Goal: Task Accomplishment & Management: Manage account settings

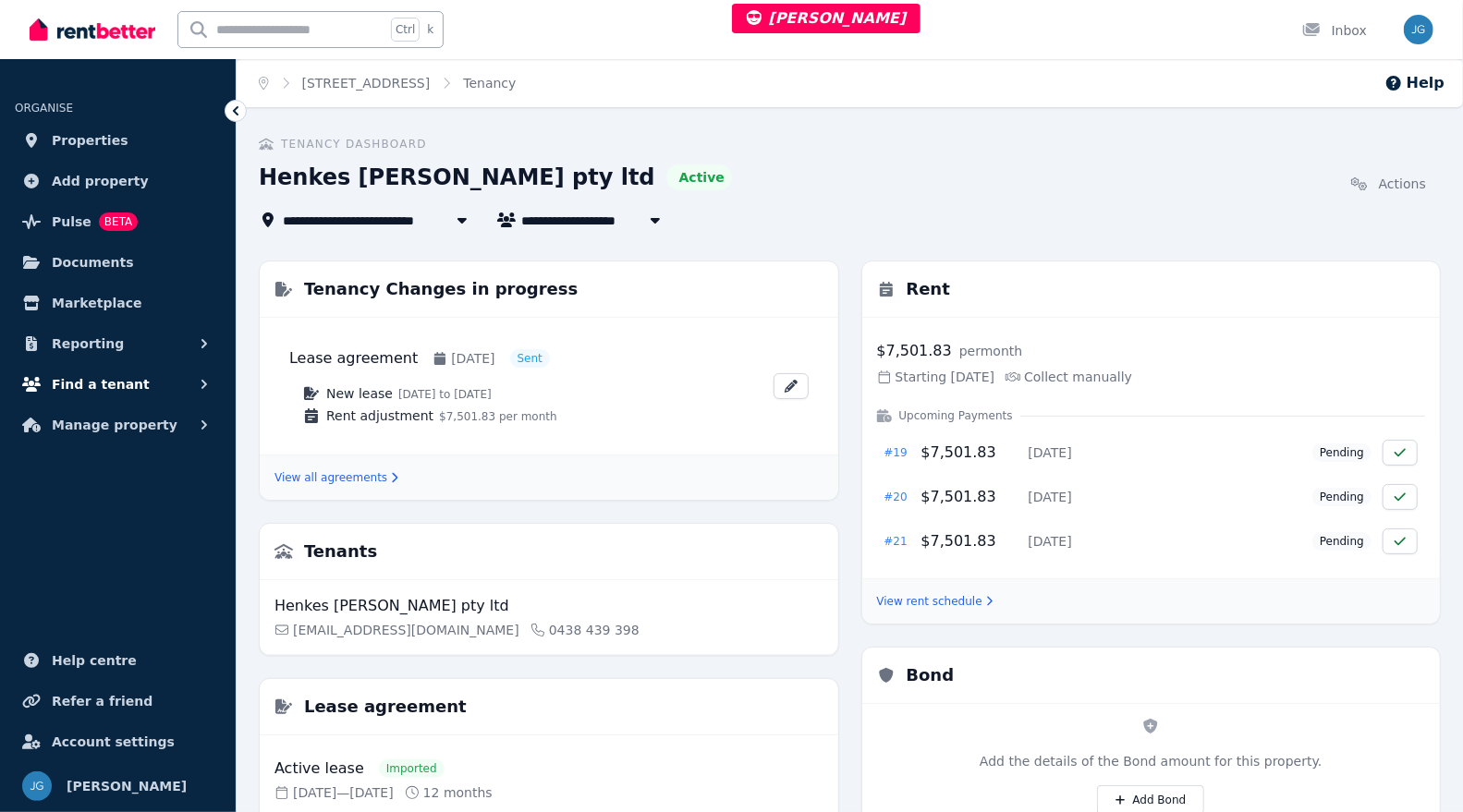
click at [135, 382] on button "Find a tenant" at bounding box center [117, 385] width 207 height 37
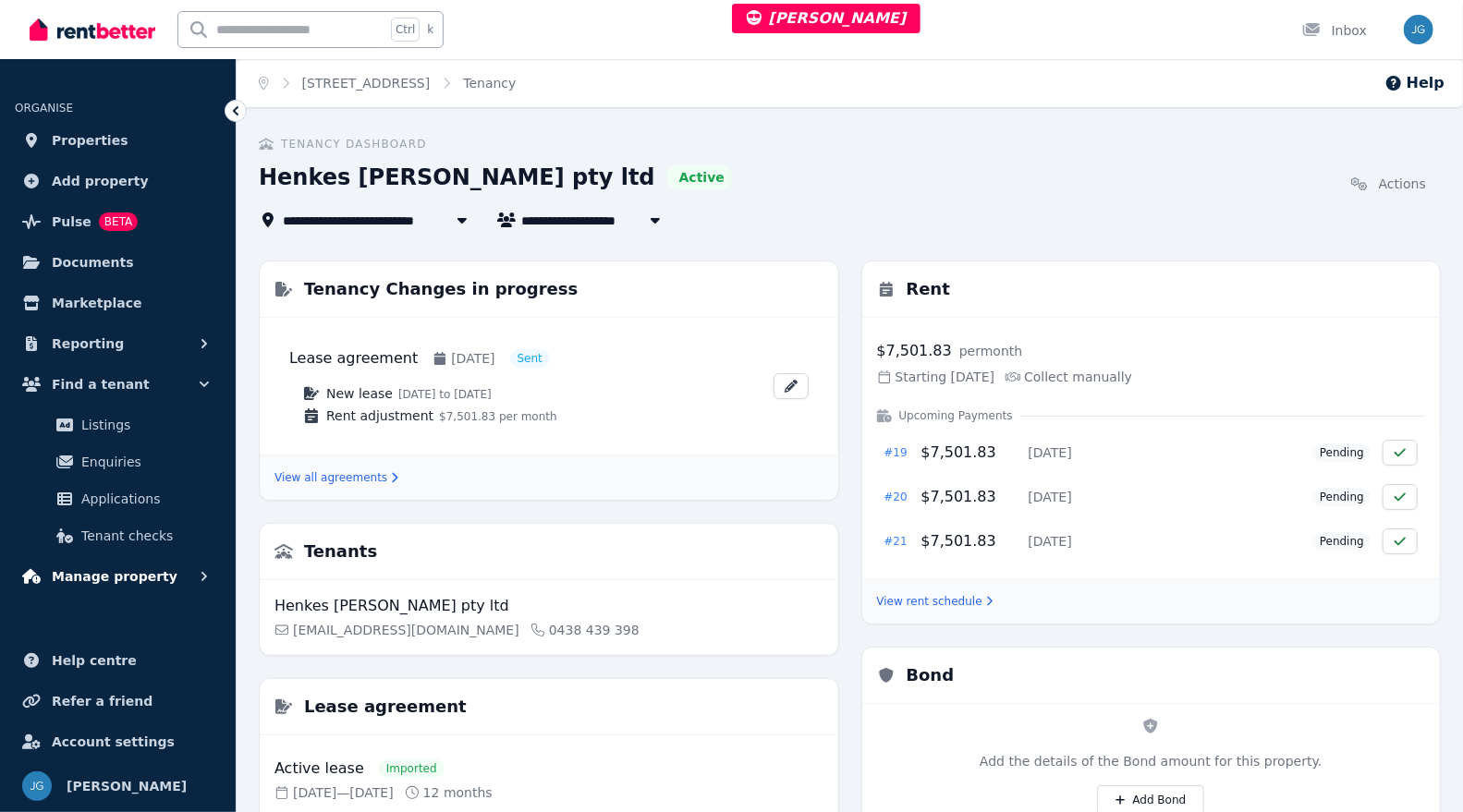
click at [90, 580] on span "Manage property" at bounding box center [114, 577] width 126 height 22
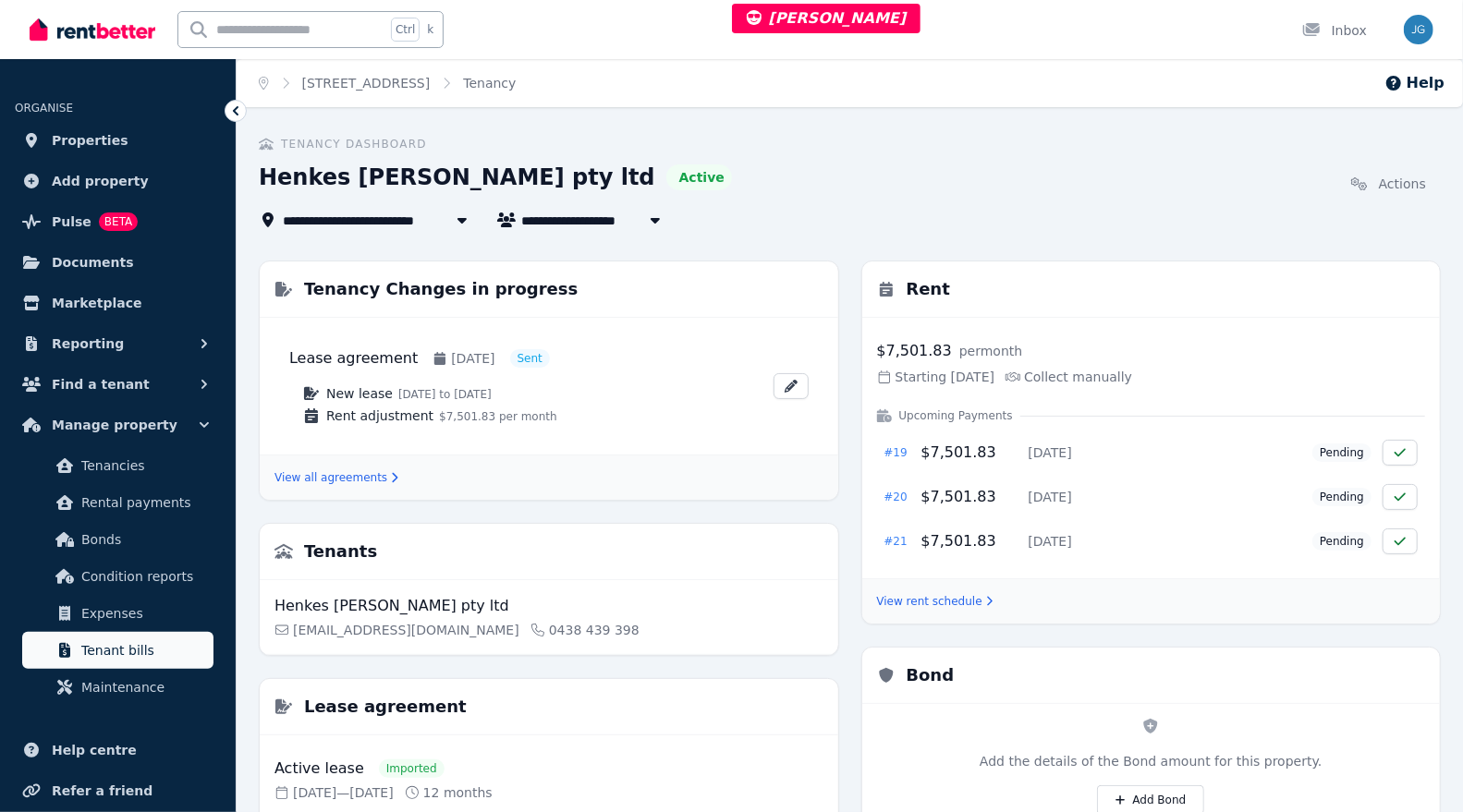
click at [99, 633] on link "Tenant bills" at bounding box center [117, 650] width 191 height 37
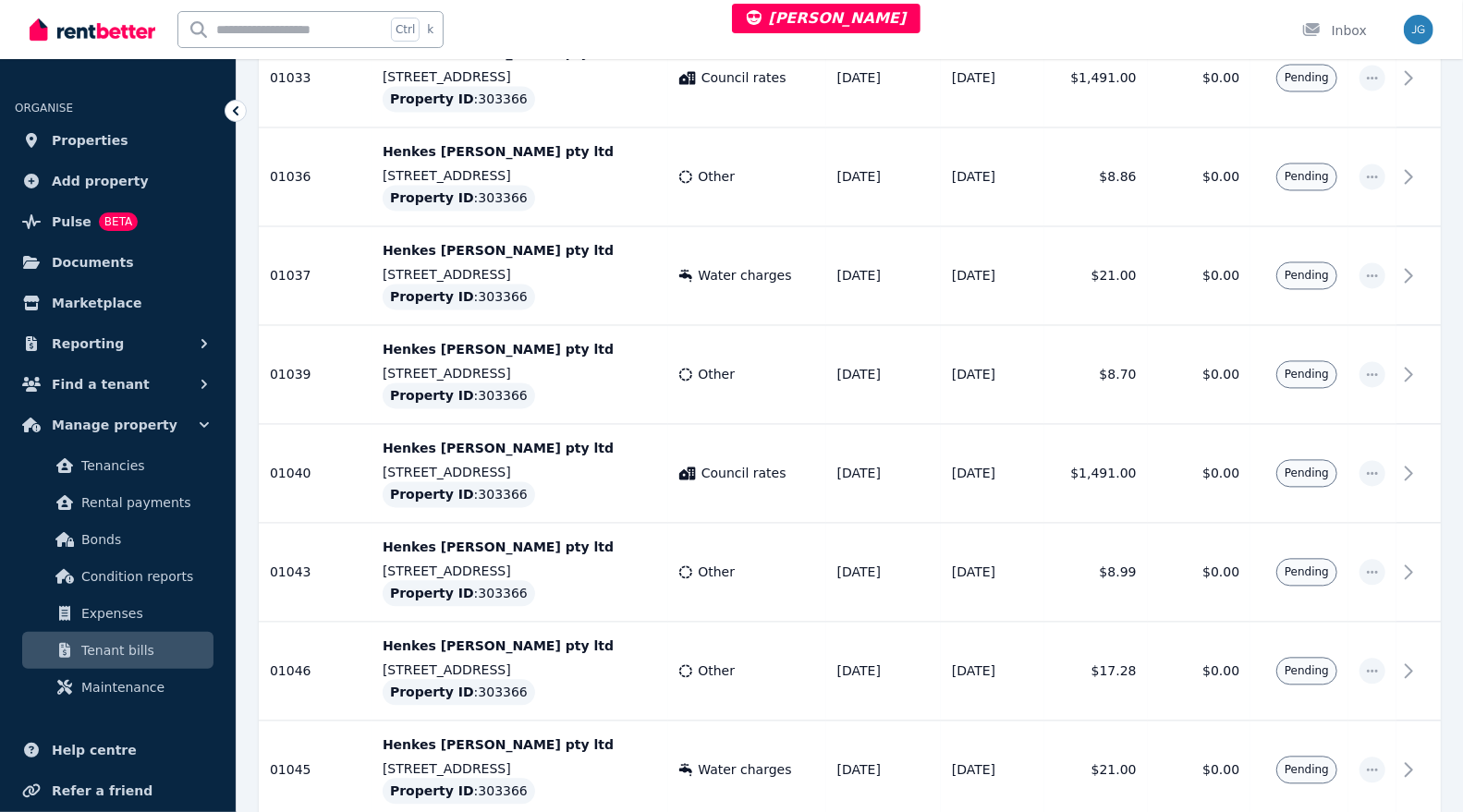
scroll to position [2202, 0]
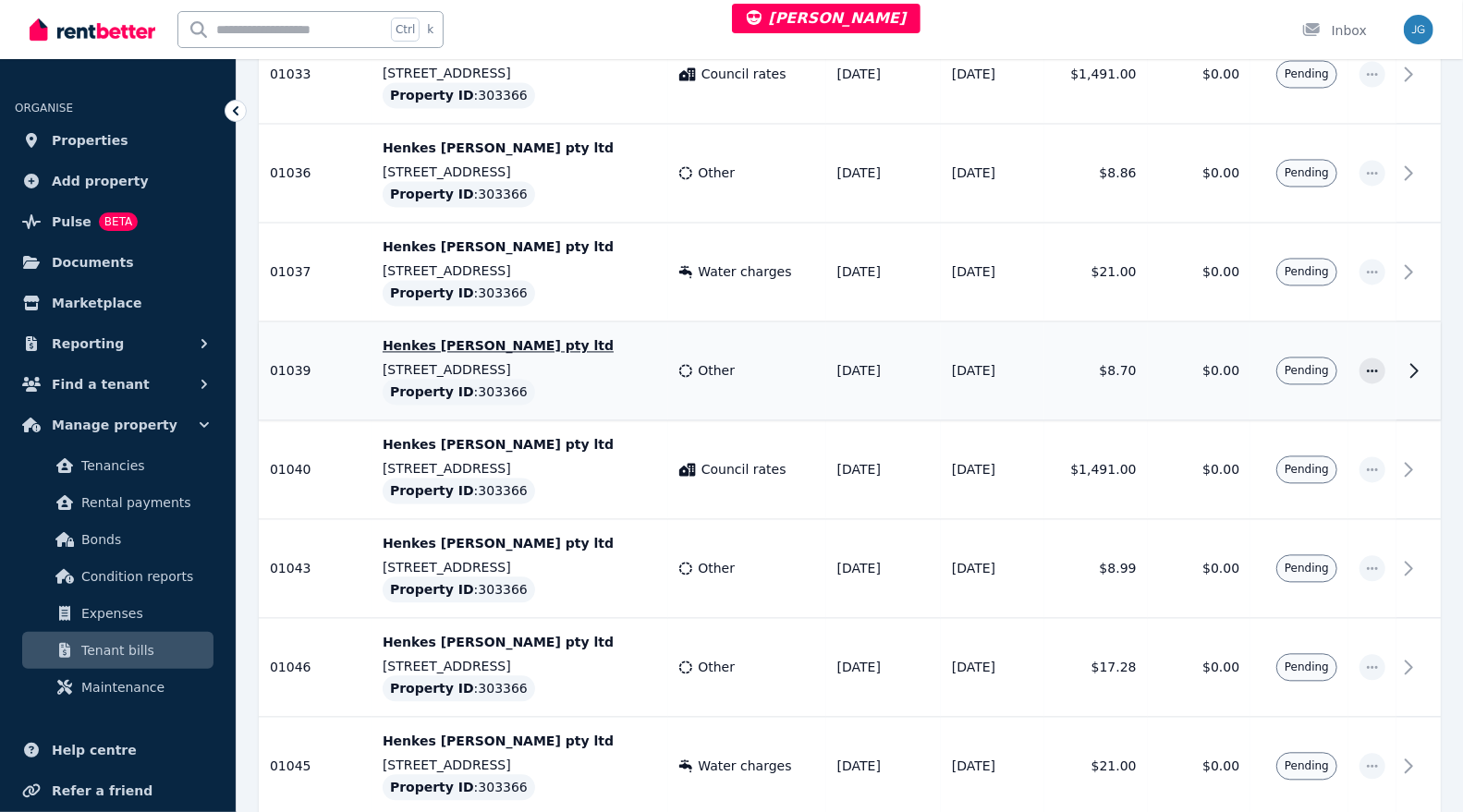
click at [765, 384] on td "Other" at bounding box center [747, 371] width 157 height 99
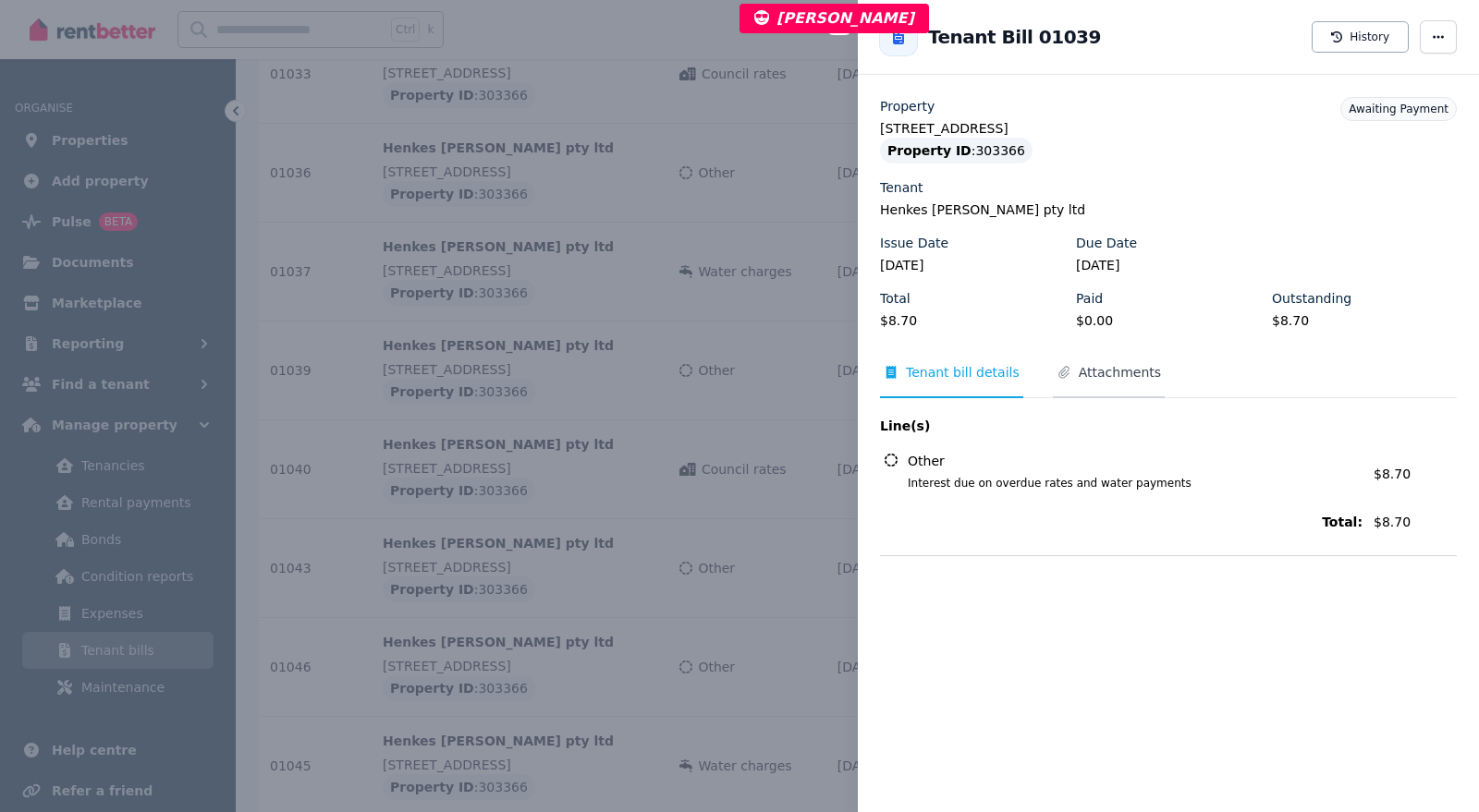
click at [1129, 367] on span "Attachments" at bounding box center [1119, 372] width 82 height 18
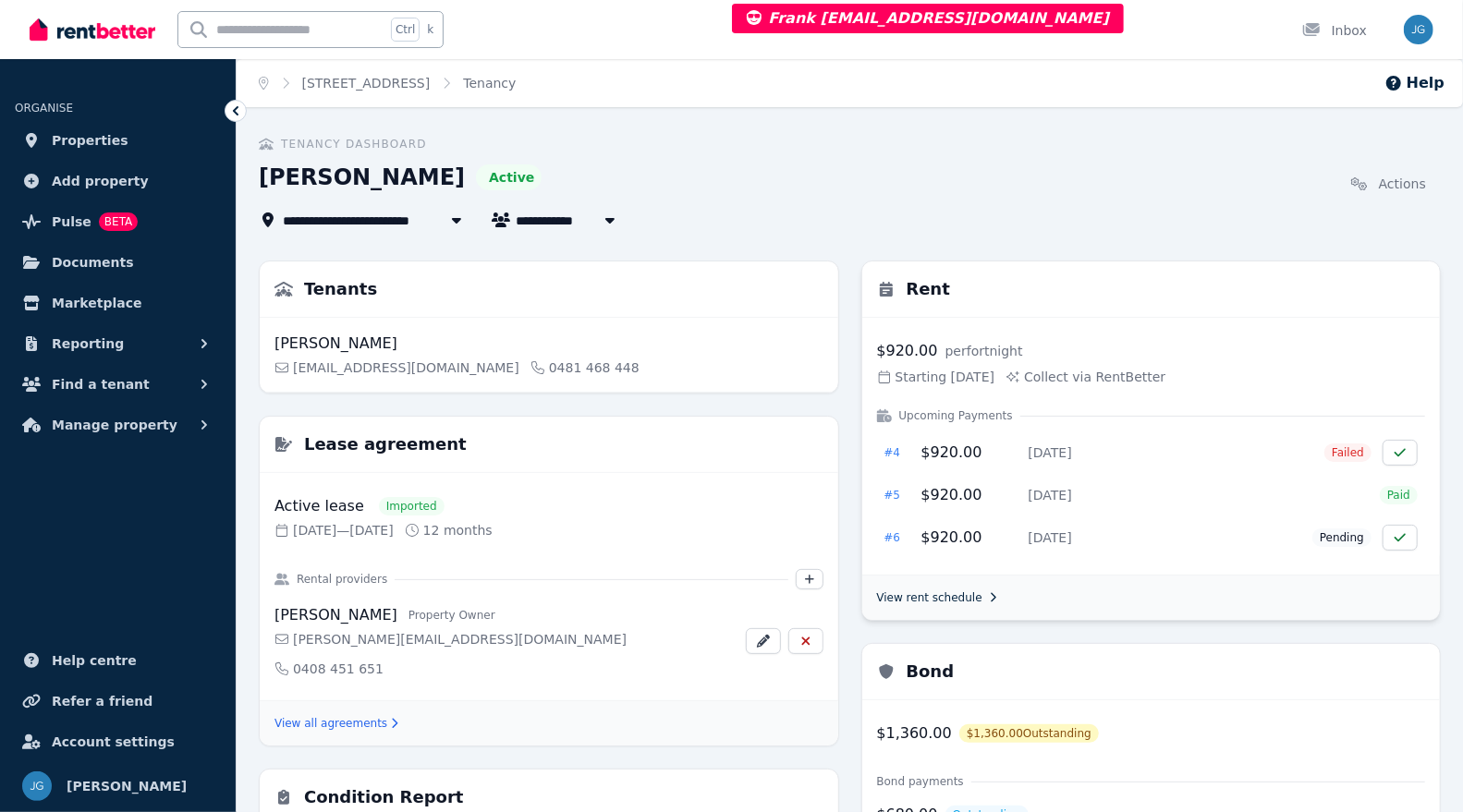
click at [929, 592] on link "View rent schedule" at bounding box center [936, 597] width 116 height 15
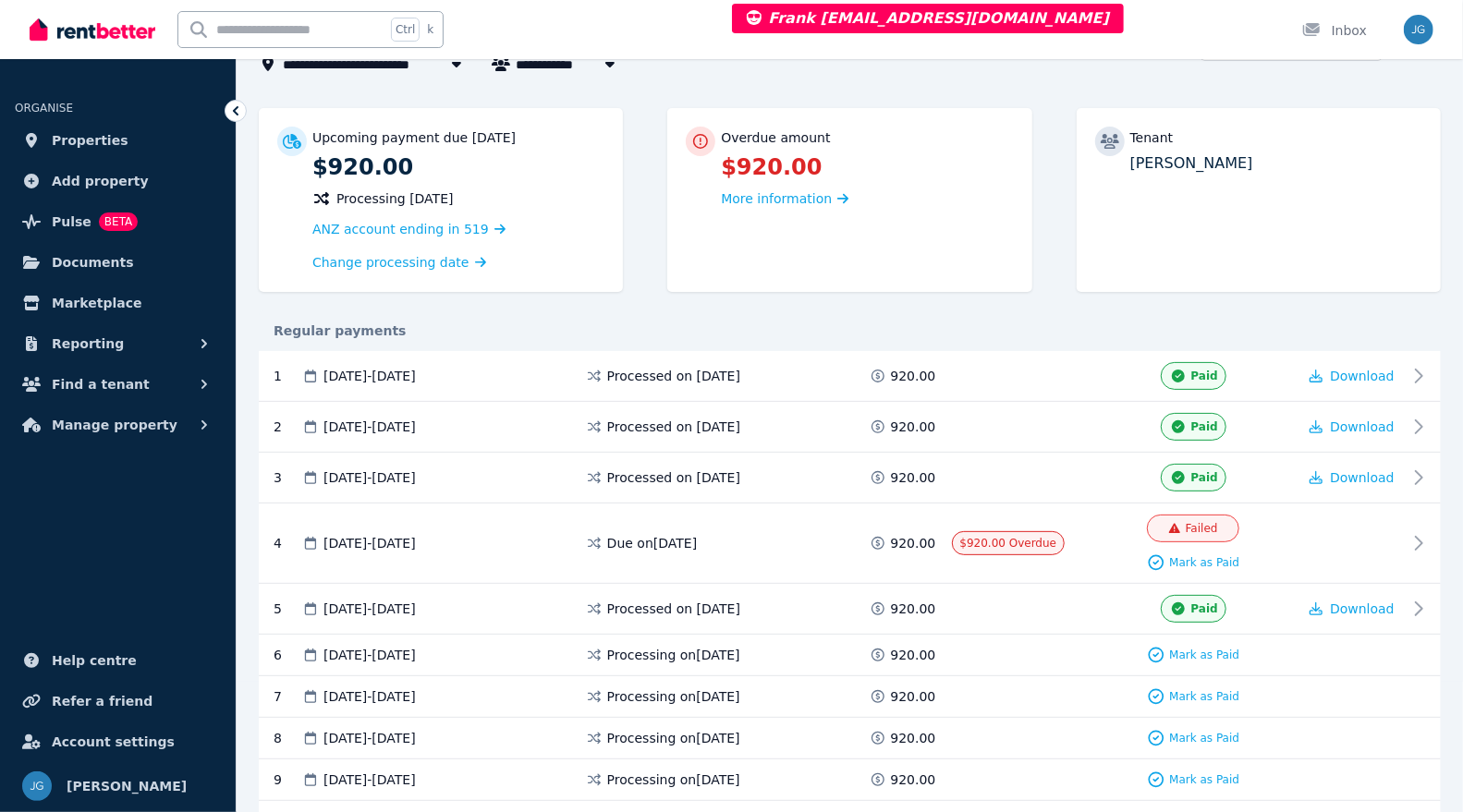
scroll to position [133, 0]
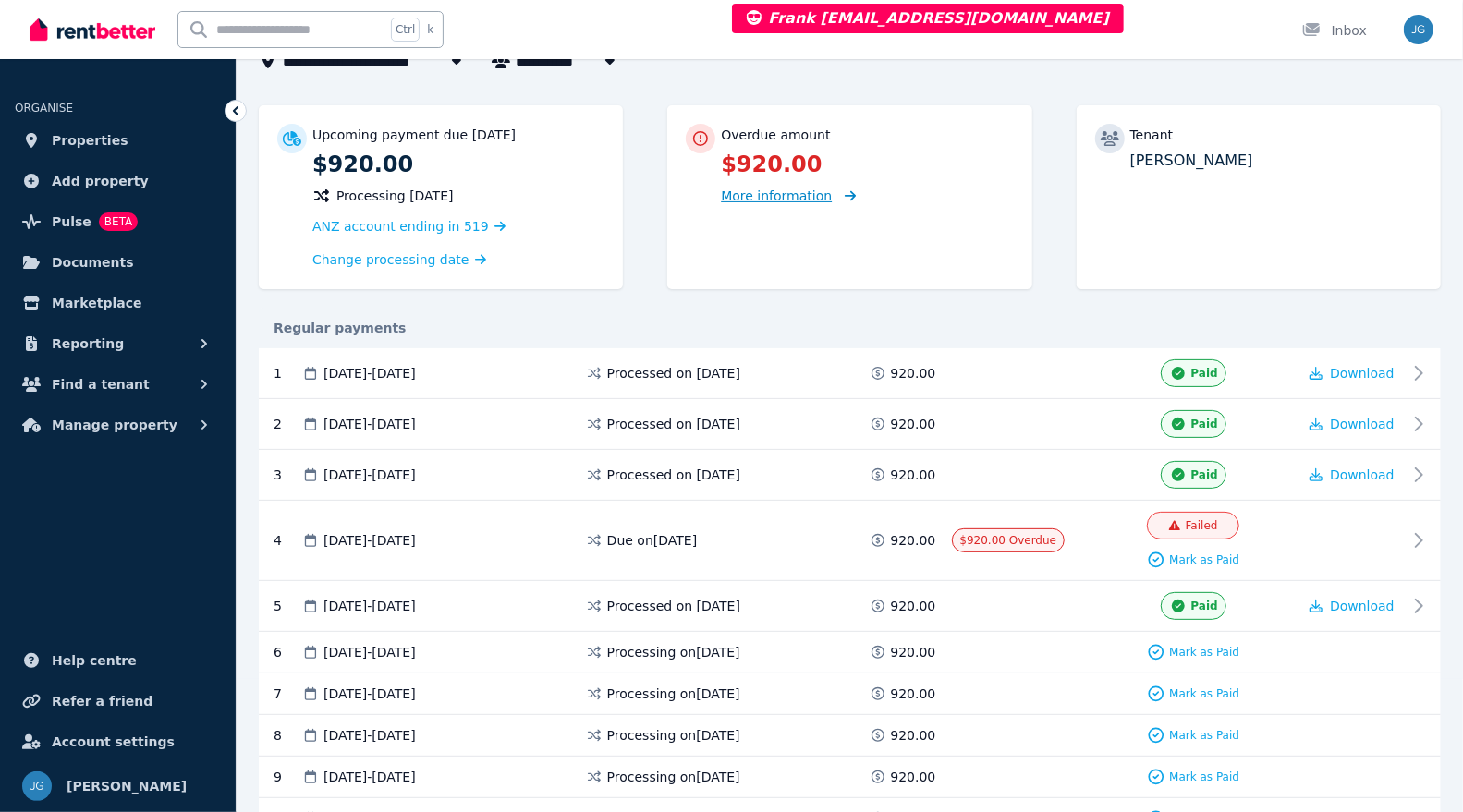
click at [740, 198] on span "More information" at bounding box center [777, 196] width 111 height 15
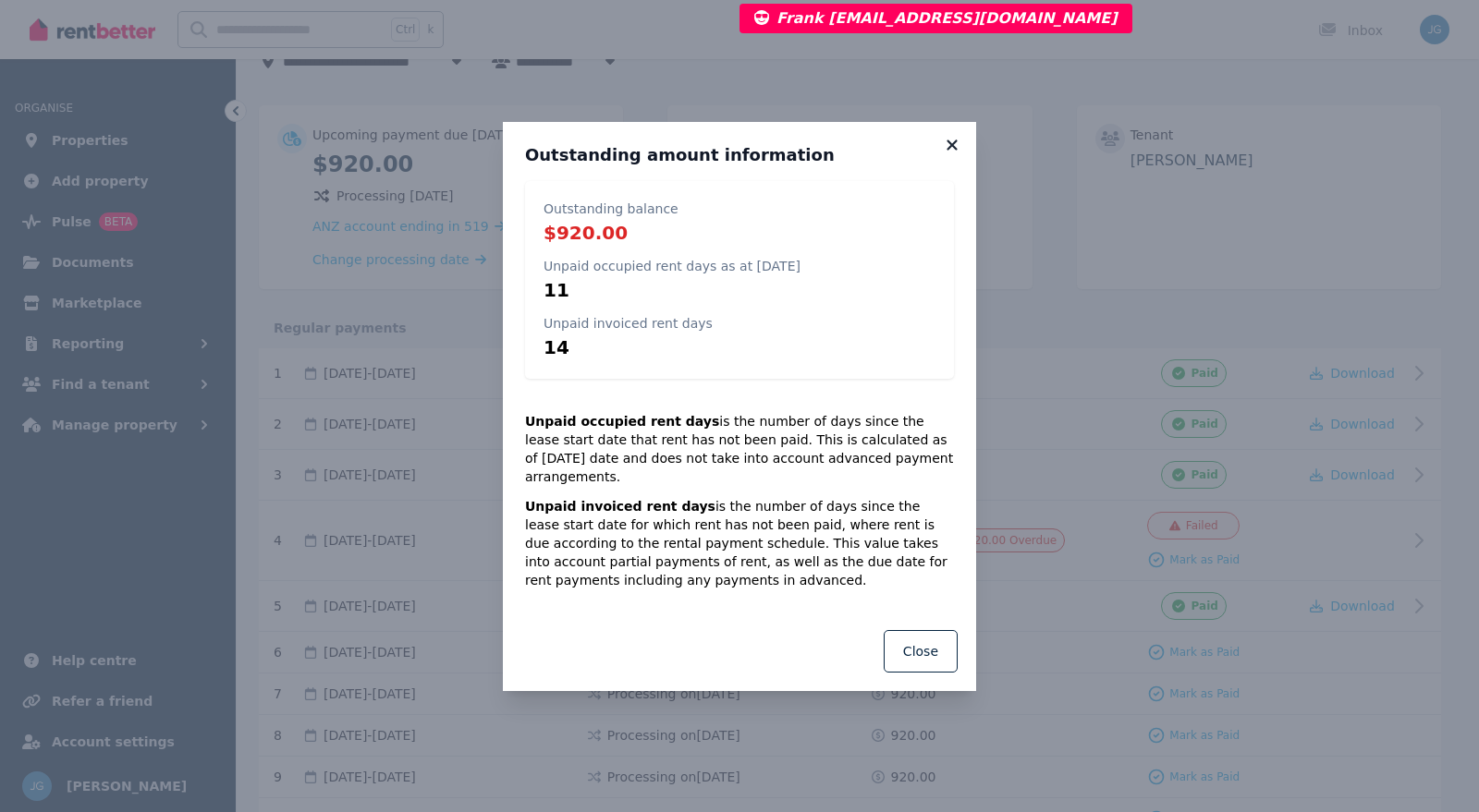
click at [950, 149] on icon at bounding box center [951, 144] width 10 height 10
